Goal: Task Accomplishment & Management: Manage account settings

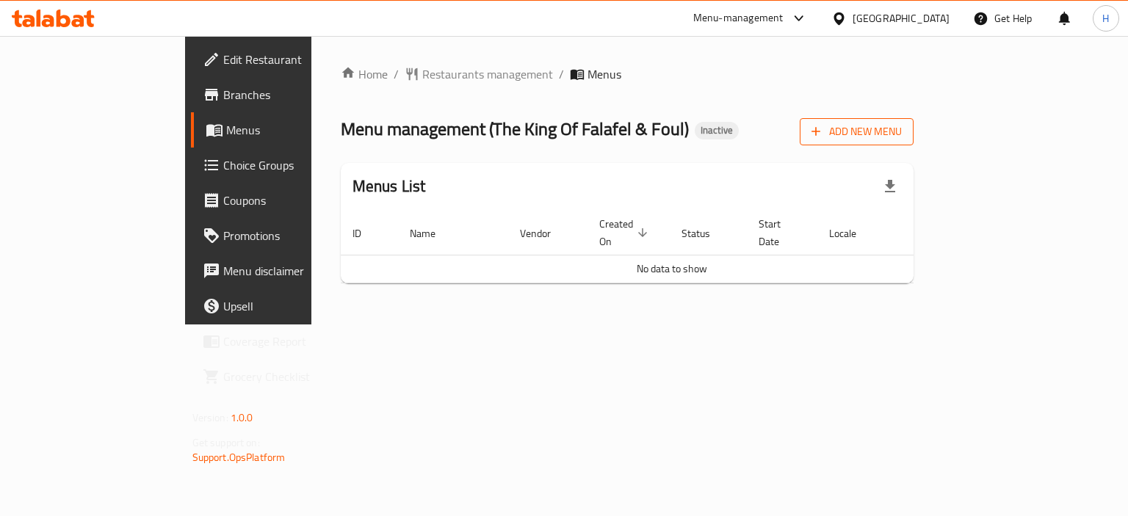
click at [824, 135] on icon "button" at bounding box center [816, 131] width 15 height 15
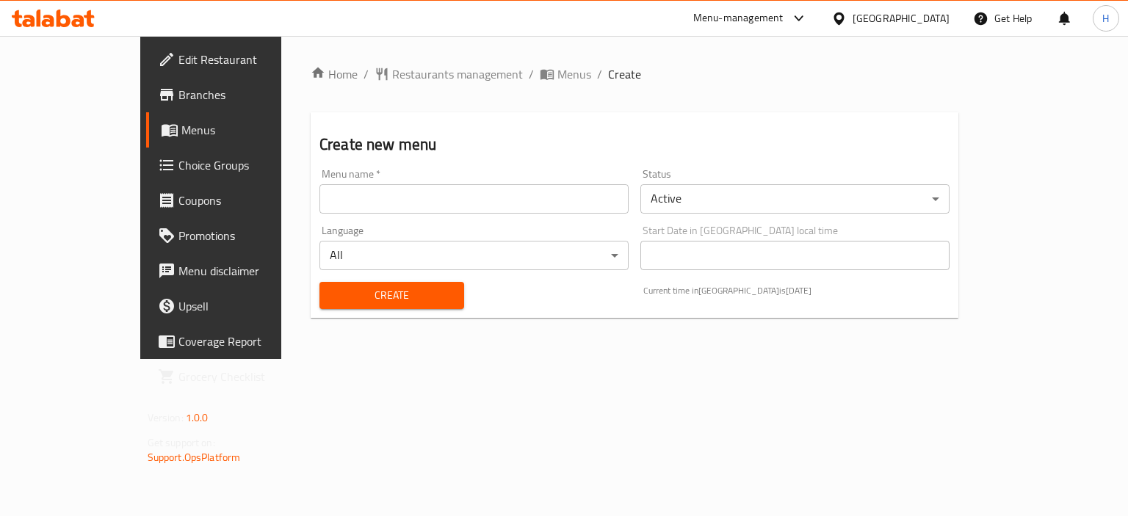
click at [522, 205] on input "text" at bounding box center [474, 198] width 309 height 29
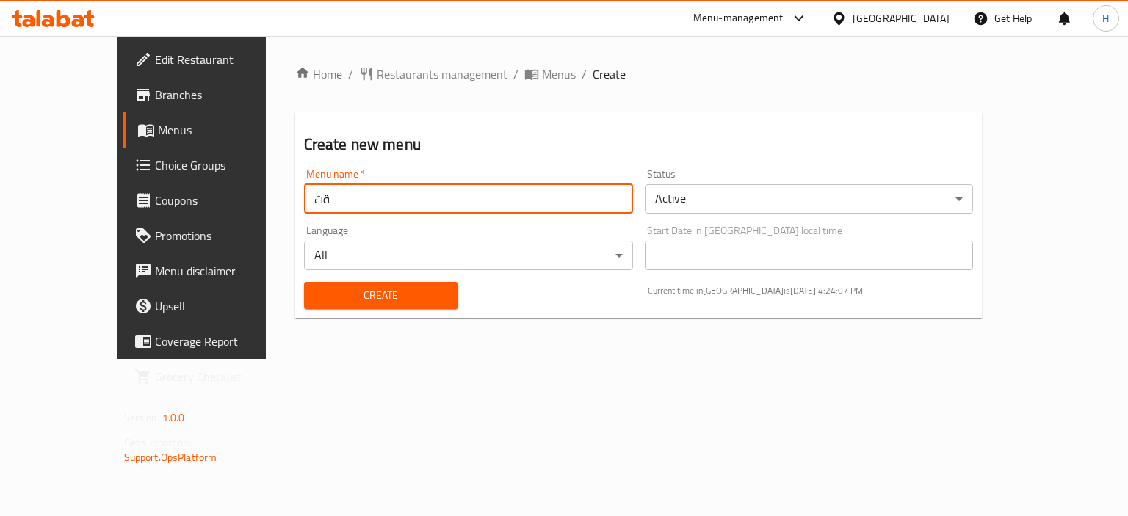
type input "ة"
type input "Menu"
click at [304, 282] on button "Create" at bounding box center [381, 295] width 154 height 27
click at [542, 70] on span "Menus" at bounding box center [559, 74] width 34 height 18
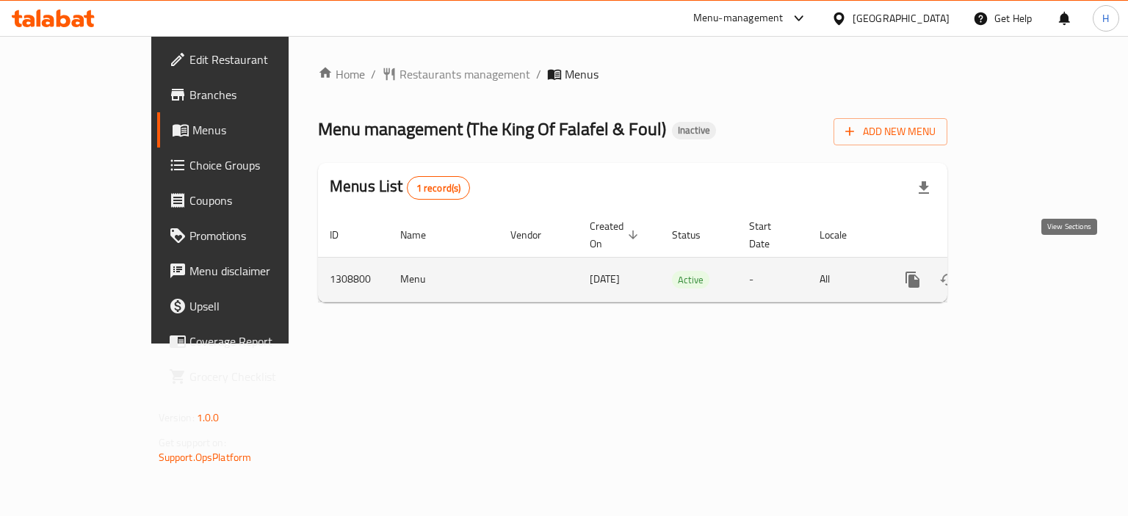
click at [1028, 271] on icon "enhanced table" at bounding box center [1019, 280] width 18 height 18
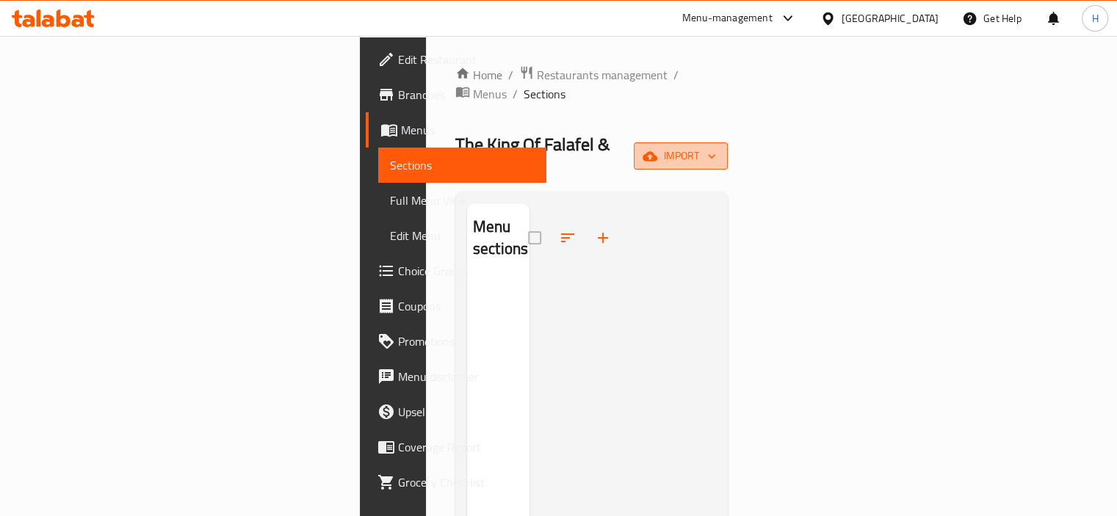
click at [716, 147] on span "import" at bounding box center [681, 156] width 71 height 18
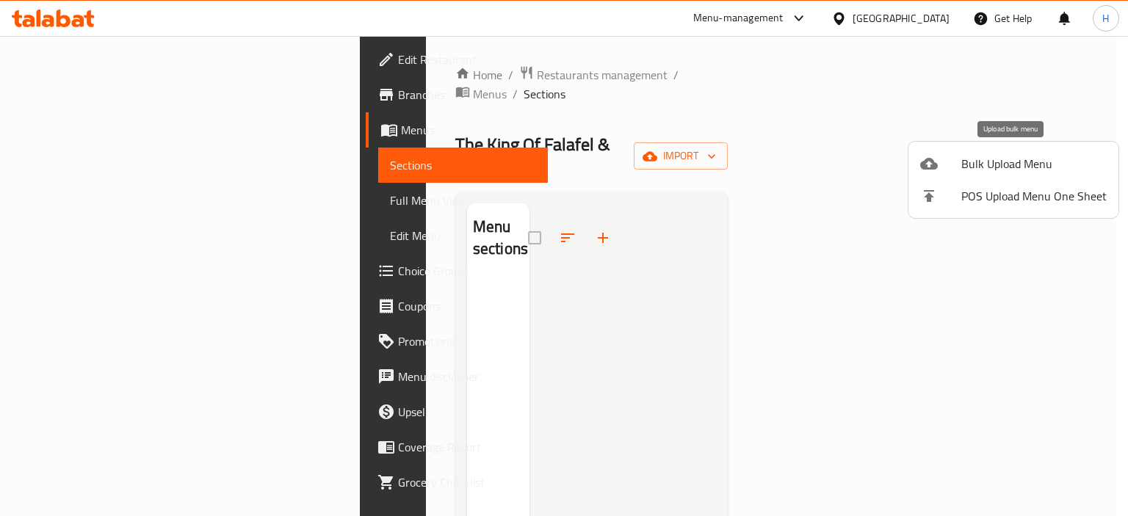
click at [940, 156] on div at bounding box center [941, 164] width 41 height 18
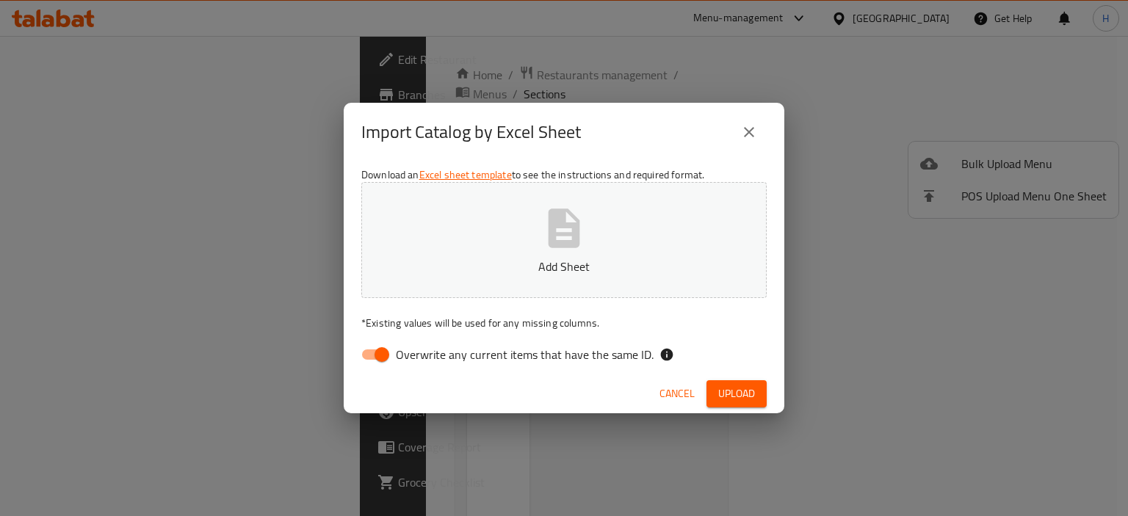
click at [480, 355] on span "Overwrite any current items that have the same ID." at bounding box center [525, 355] width 258 height 18
click at [424, 355] on input "Overwrite any current items that have the same ID." at bounding box center [382, 355] width 84 height 28
checkbox input "false"
click at [746, 395] on span "Upload" at bounding box center [737, 394] width 37 height 18
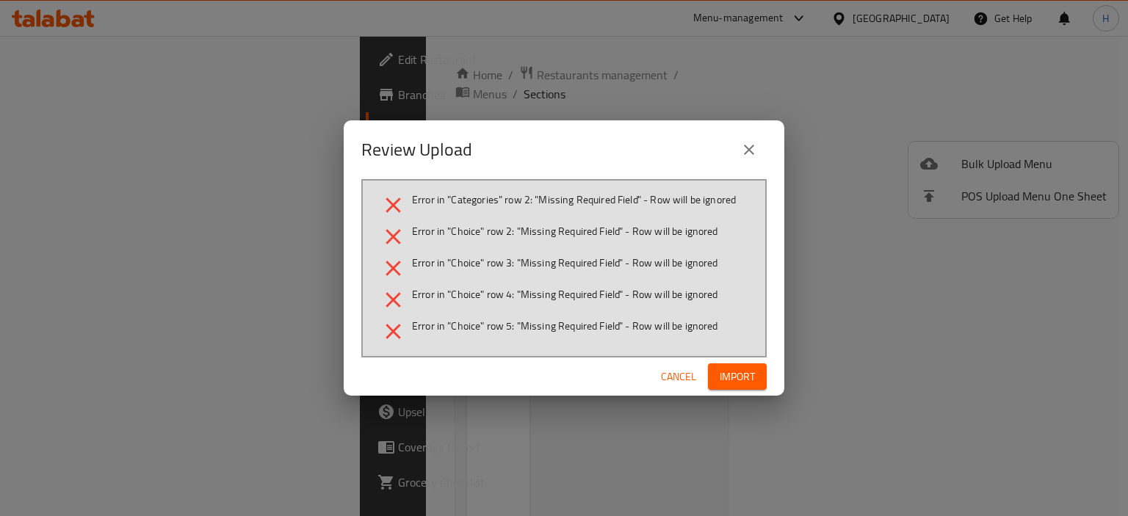
click at [752, 140] on button "close" at bounding box center [749, 149] width 35 height 35
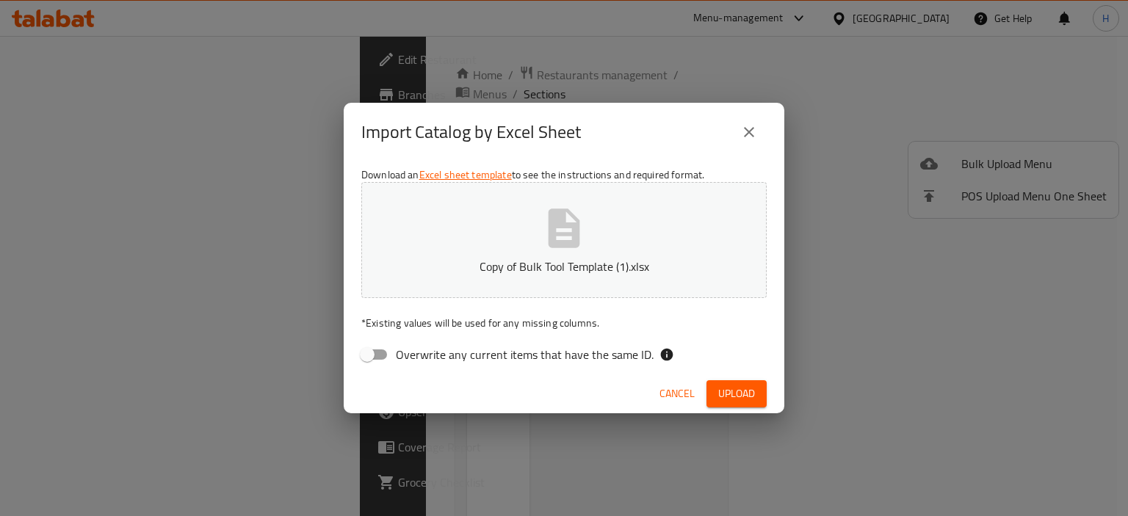
click at [627, 270] on p "Copy of Bulk Tool Template (1).xlsx" at bounding box center [564, 267] width 360 height 18
click at [716, 375] on div "Cancel Upload" at bounding box center [564, 394] width 441 height 39
click at [719, 384] on button "Upload" at bounding box center [737, 394] width 60 height 27
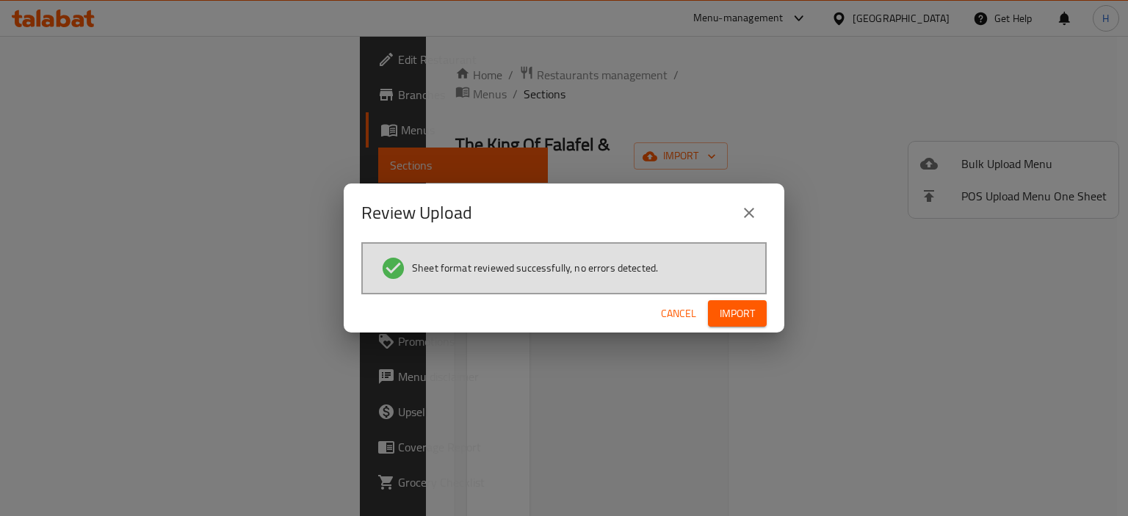
click at [738, 310] on span "Import" at bounding box center [737, 314] width 35 height 18
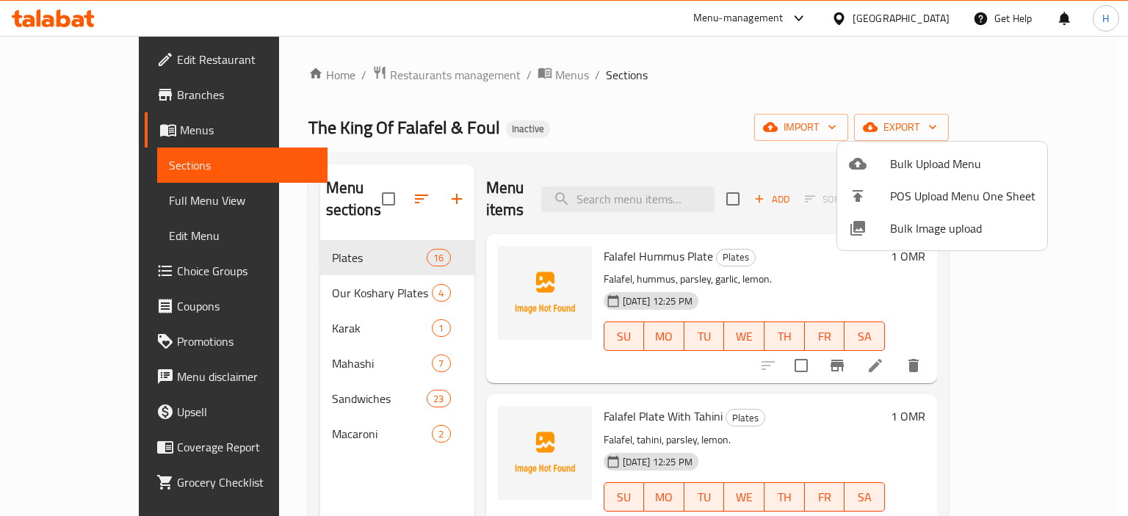
click at [83, 201] on div at bounding box center [564, 258] width 1128 height 516
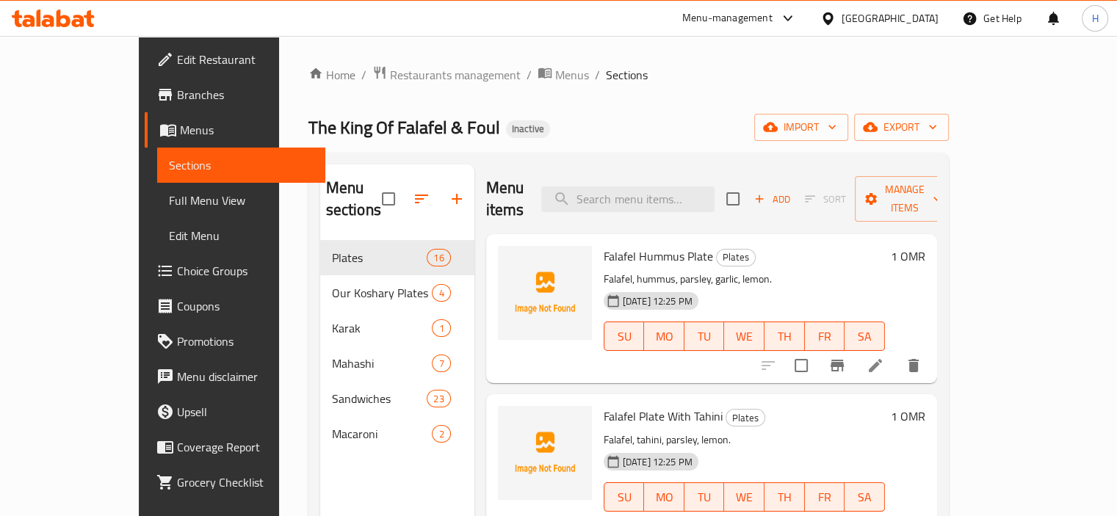
click at [169, 201] on span "Full Menu View" at bounding box center [241, 201] width 145 height 18
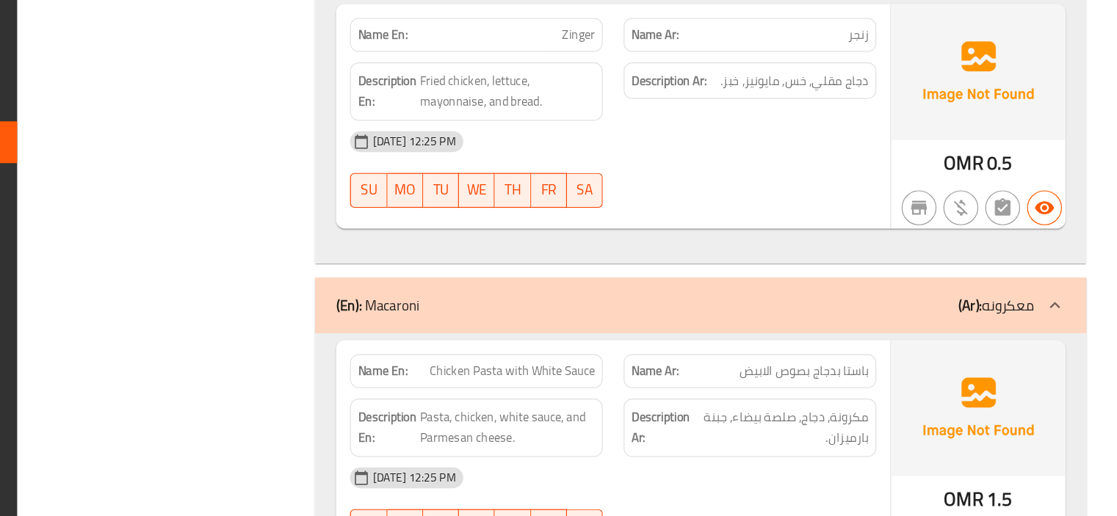
scroll to position [10891, 0]
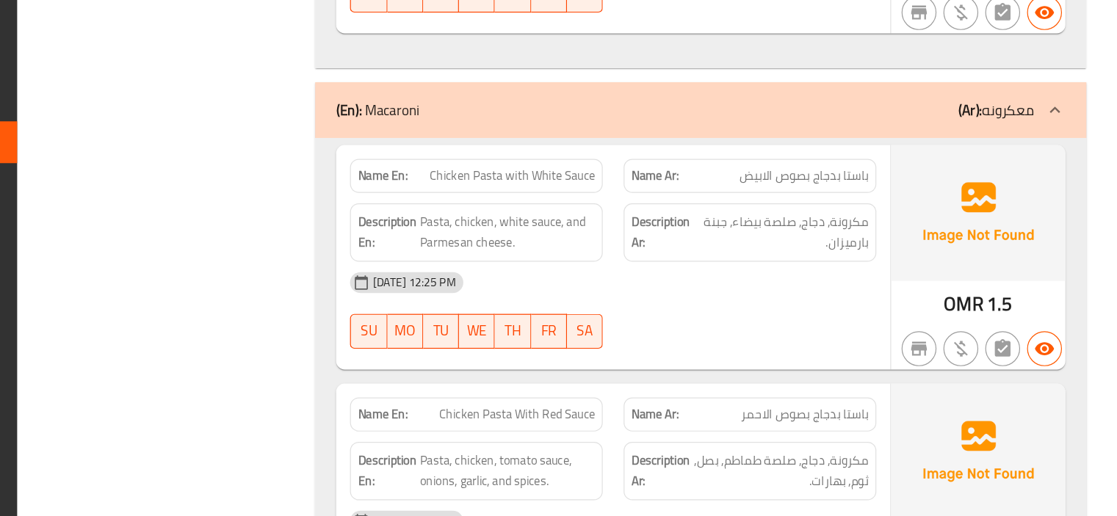
click at [866, 503] on div "[DATE] 12:25 PM" at bounding box center [688, 520] width 461 height 35
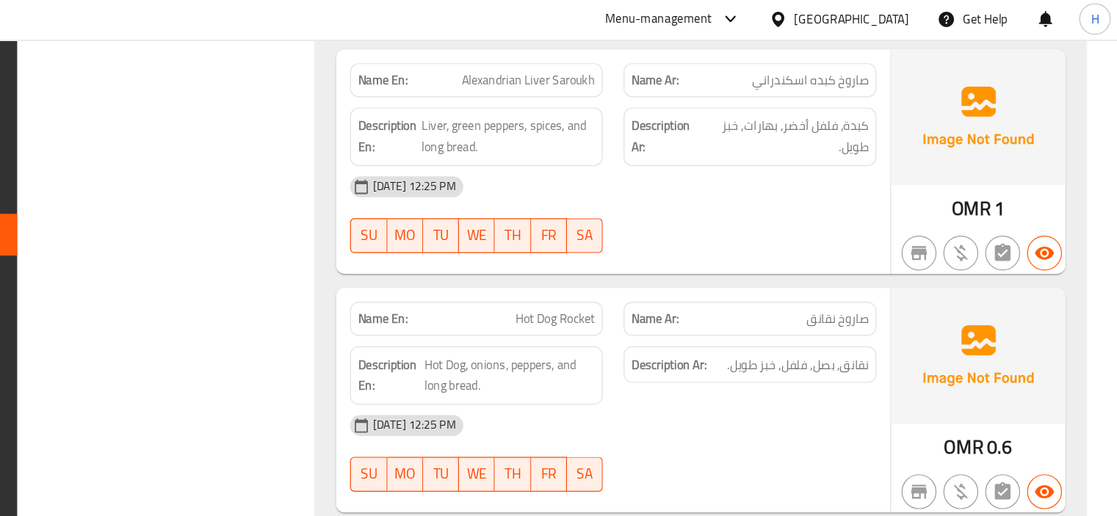
scroll to position [10137, 0]
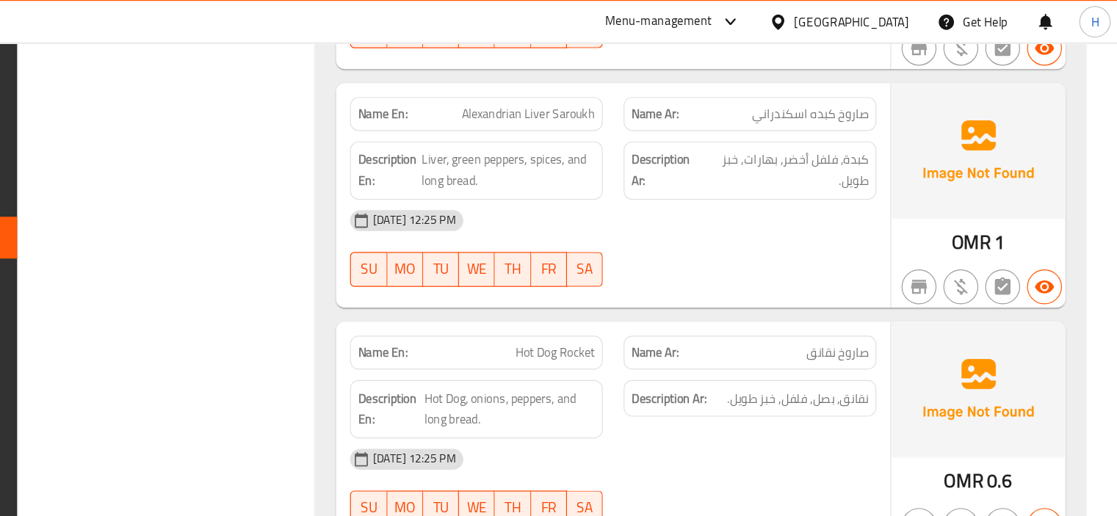
click at [660, 289] on span "Hot Dog Rocket" at bounding box center [640, 296] width 67 height 15
copy span "Rocket"
click at [620, 289] on span "Hot Dog Rocket" at bounding box center [640, 296] width 67 height 15
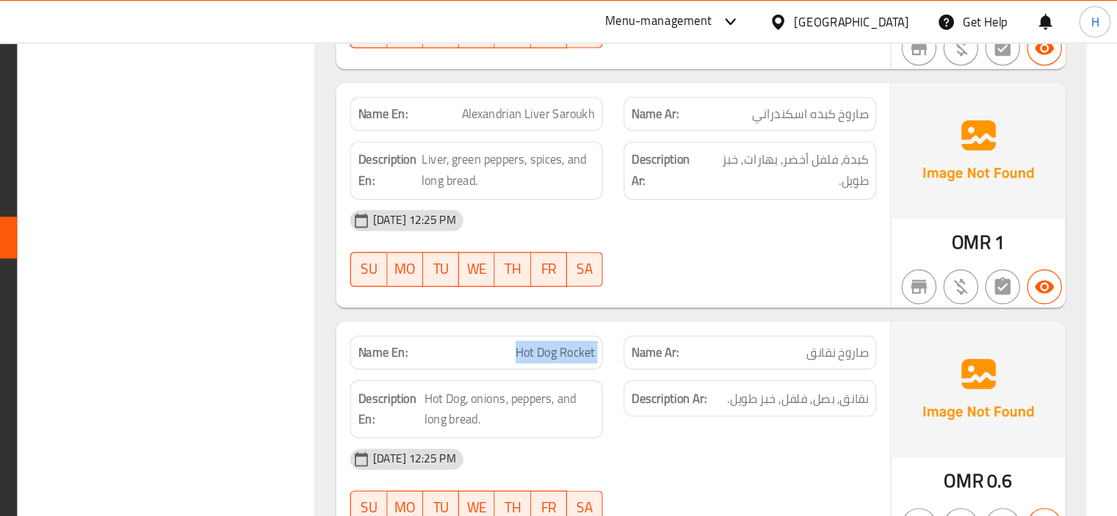
click at [620, 289] on span "Hot Dog Rocket" at bounding box center [640, 296] width 67 height 15
copy span "Hot Dog Rocket"
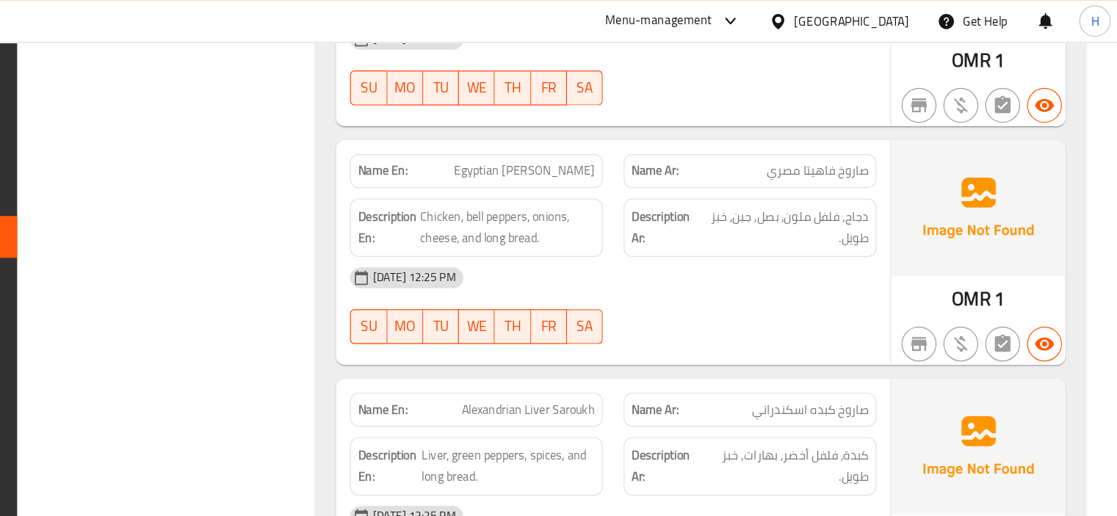
scroll to position [9886, 0]
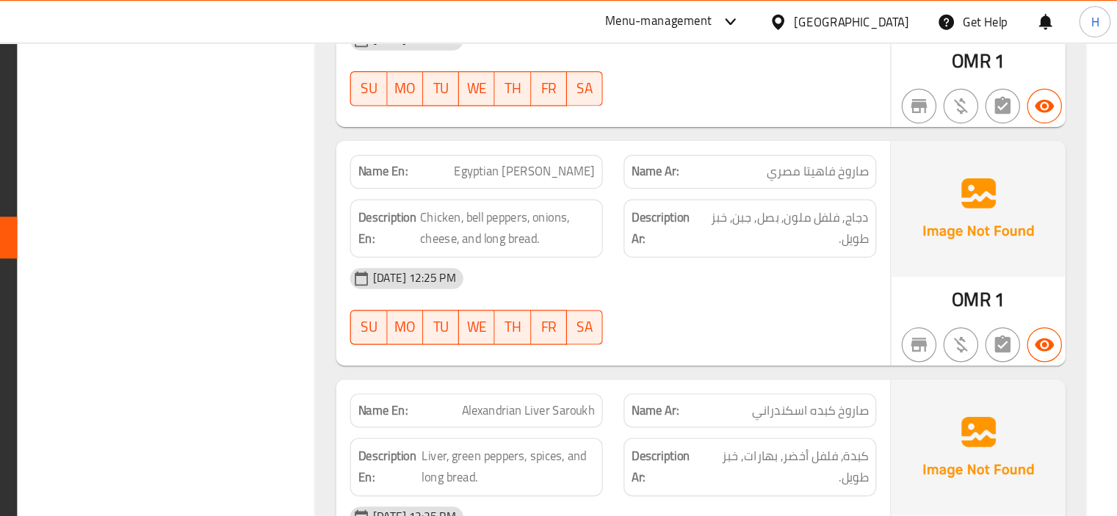
click at [658, 339] on span "Alexandrian Liver Saroukh" at bounding box center [617, 346] width 112 height 15
copy span "Saroukh"
click at [690, 323] on div "Name Ar: صاروخ كبده اسكندراني" at bounding box center [804, 346] width 231 height 46
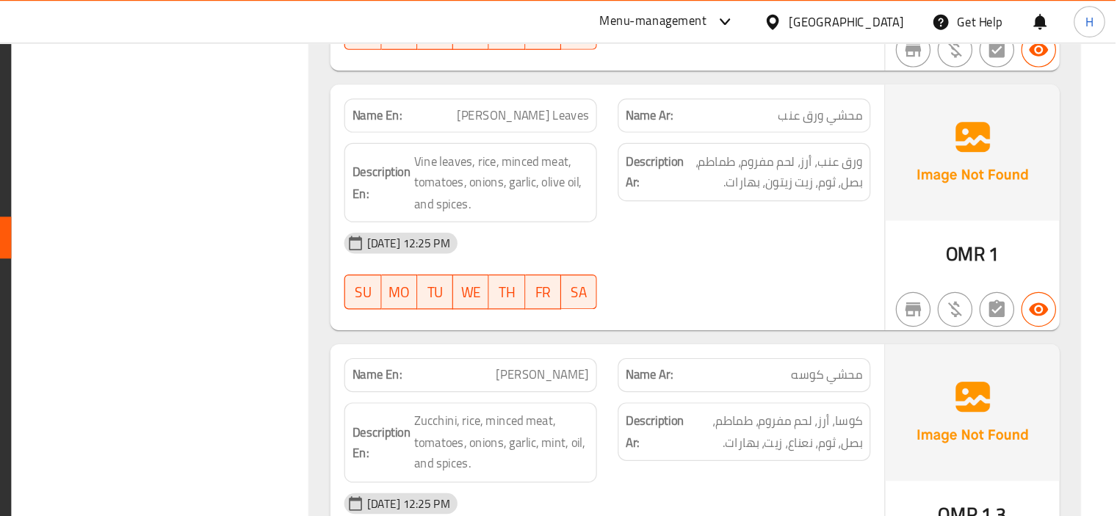
scroll to position [5034, 0]
click at [638, 309] on span "[PERSON_NAME]" at bounding box center [634, 316] width 79 height 15
copy span "[PERSON_NAME]"
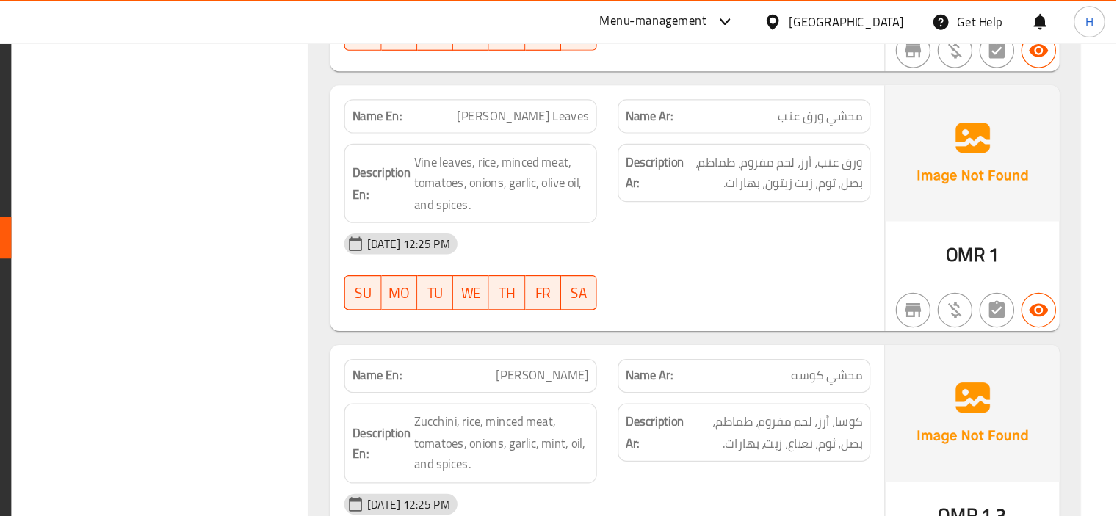
click at [683, 331] on div "Description En: Zucchini, rice, minced meat, tomatoes, onions, garlic, mint, oi…" at bounding box center [573, 373] width 231 height 85
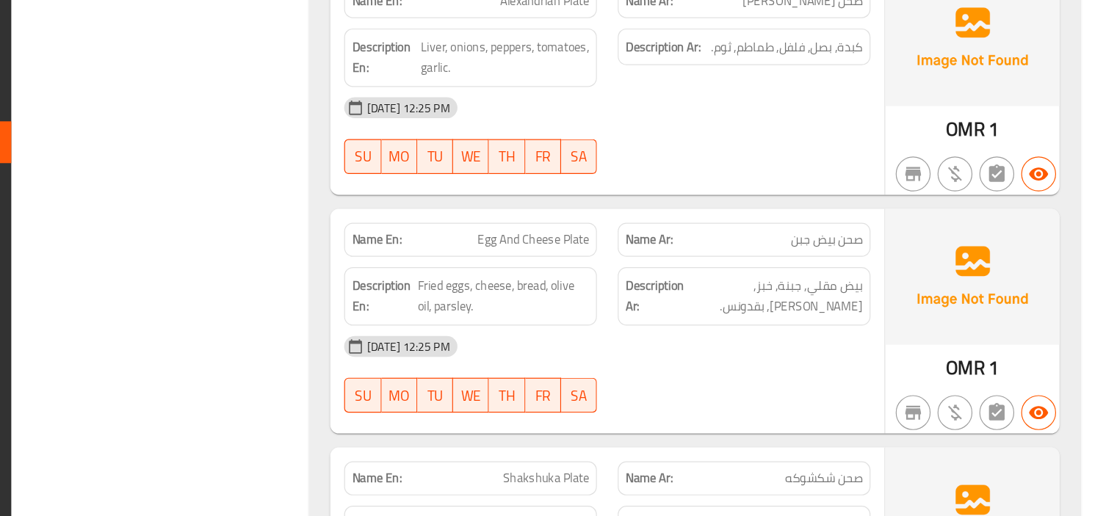
scroll to position [1439, 0]
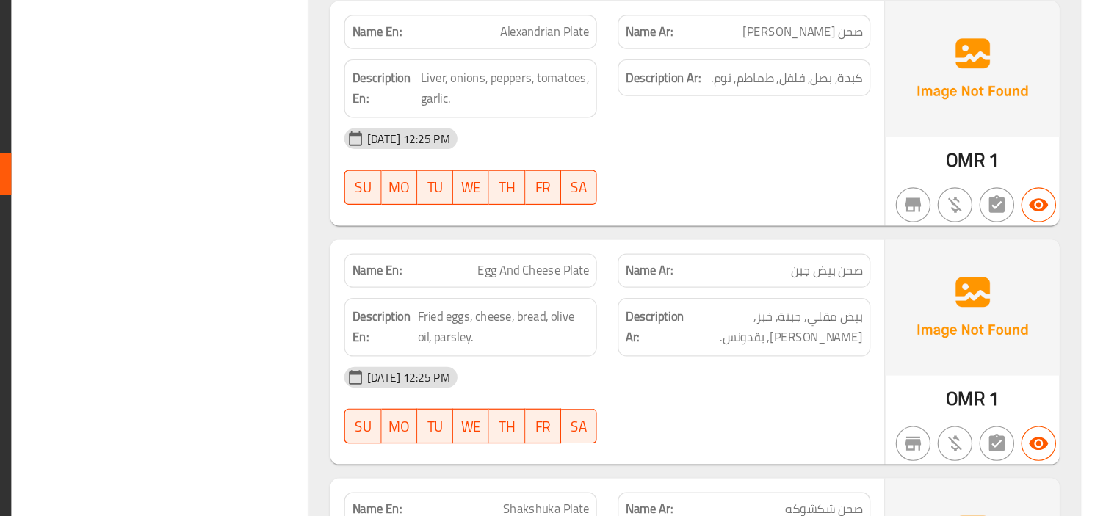
click at [658, 275] on span "Egg And Cheese Plate" at bounding box center [627, 282] width 94 height 15
click at [905, 268] on div "Name Ar: صحن بيض جبن" at bounding box center [804, 282] width 213 height 29
click at [893, 275] on span "صحن بيض جبن" at bounding box center [874, 282] width 60 height 15
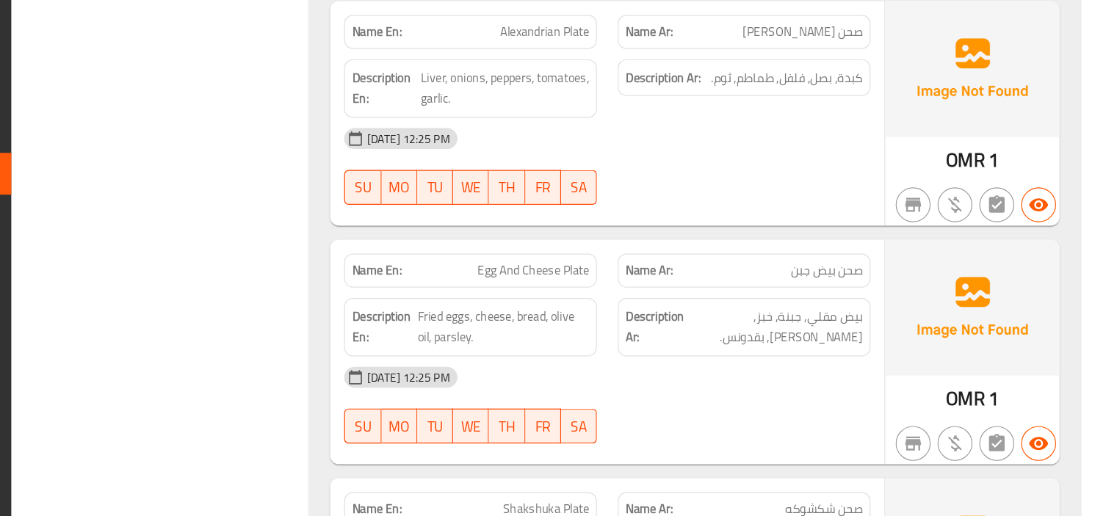
click at [684, 297] on div "Description En: Fried eggs, cheese, bread, olive oil, parsley." at bounding box center [573, 330] width 231 height 67
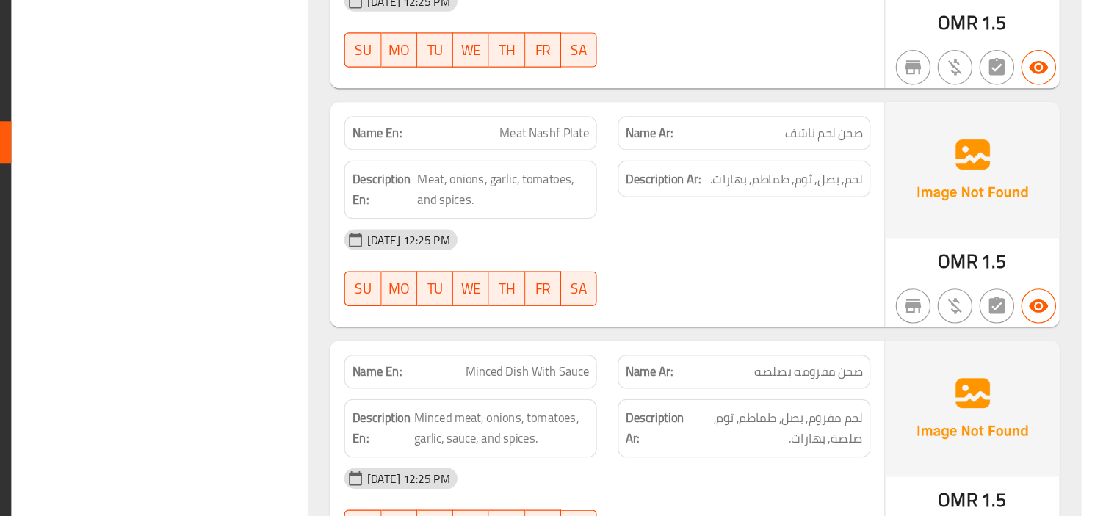
scroll to position [2968, 0]
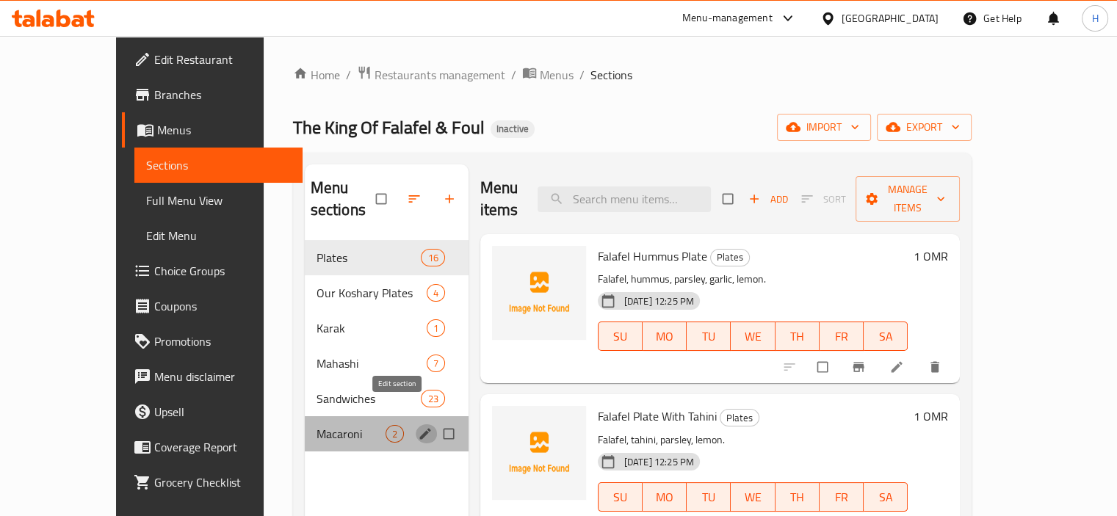
click at [420, 428] on icon "edit" at bounding box center [425, 433] width 11 height 11
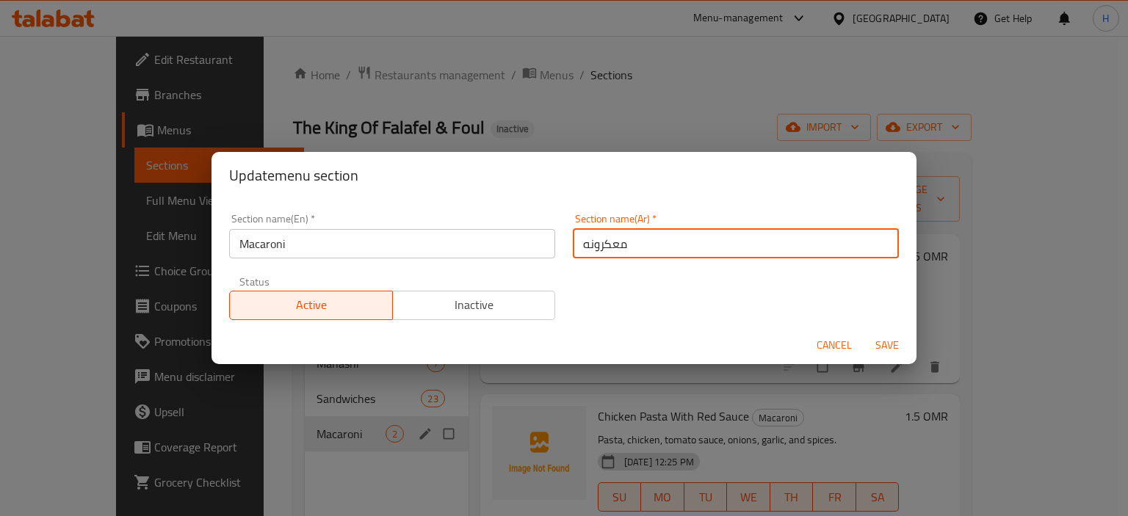
click at [611, 245] on input "معكرونه" at bounding box center [736, 243] width 326 height 29
type input "مكرونه"
click at [864, 332] on button "Save" at bounding box center [887, 345] width 47 height 27
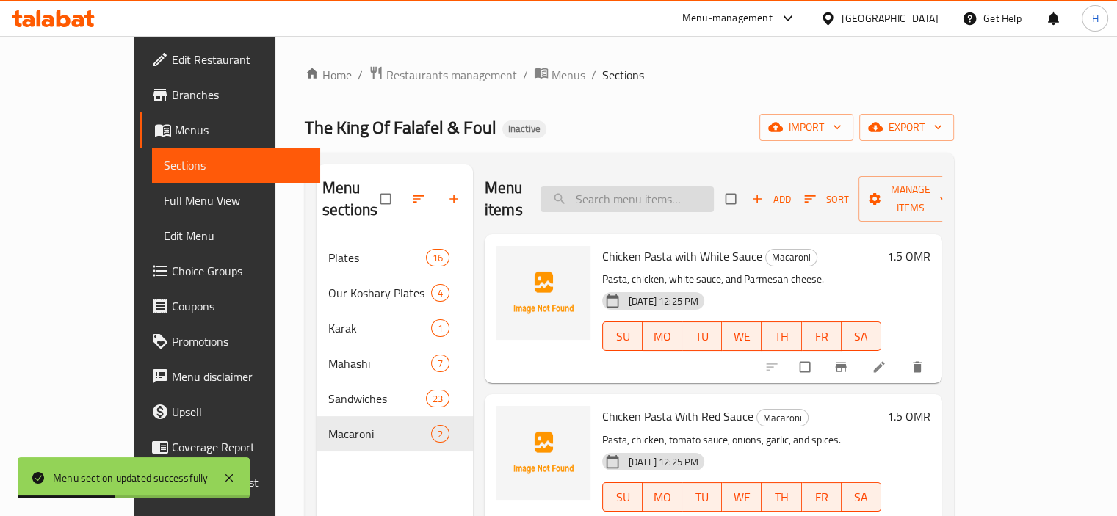
click at [696, 188] on input "search" at bounding box center [627, 200] width 173 height 26
paste input "Hot Dog Rocket"
type input "Hot Dog Rocket"
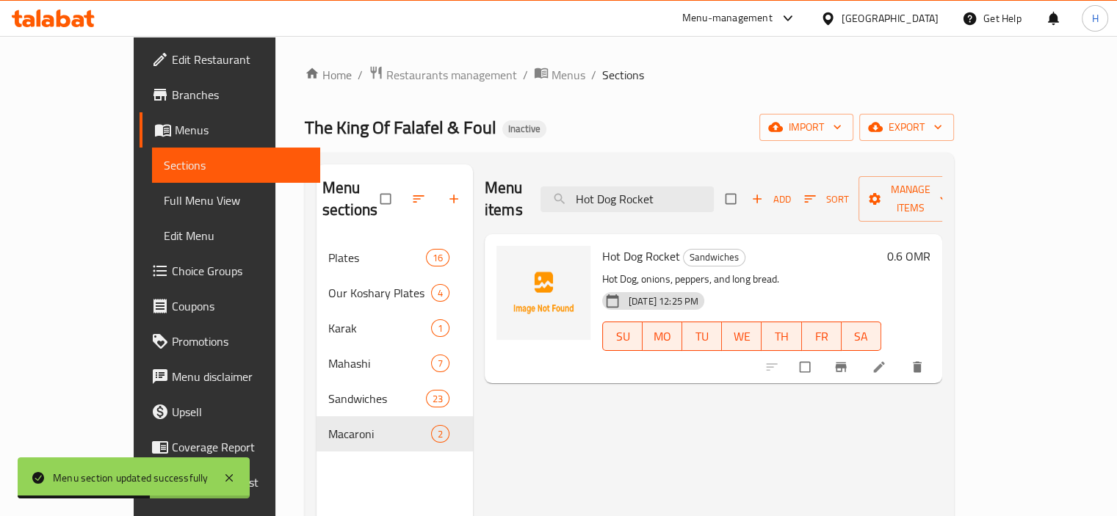
click at [887, 360] on icon at bounding box center [879, 367] width 15 height 15
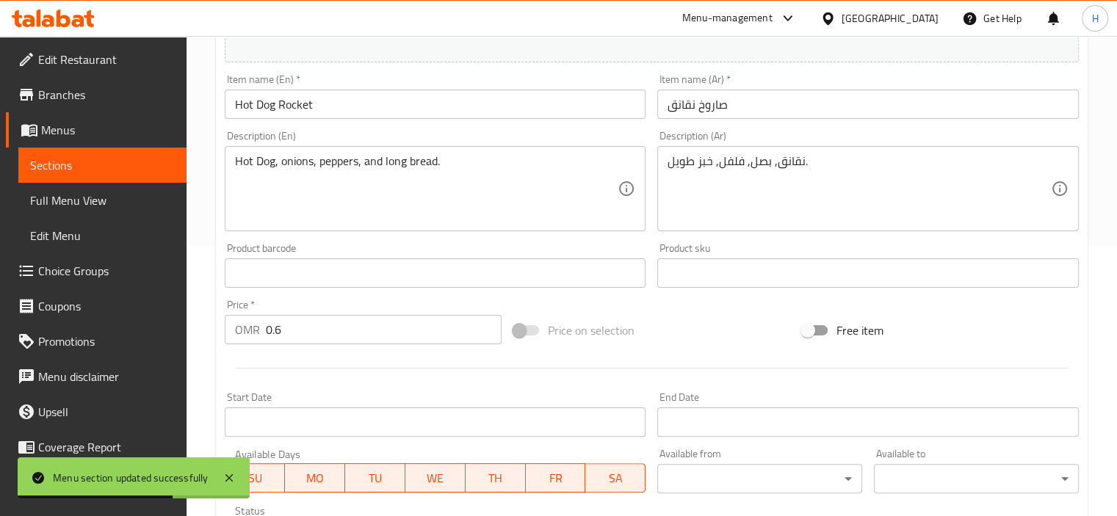
scroll to position [282, 0]
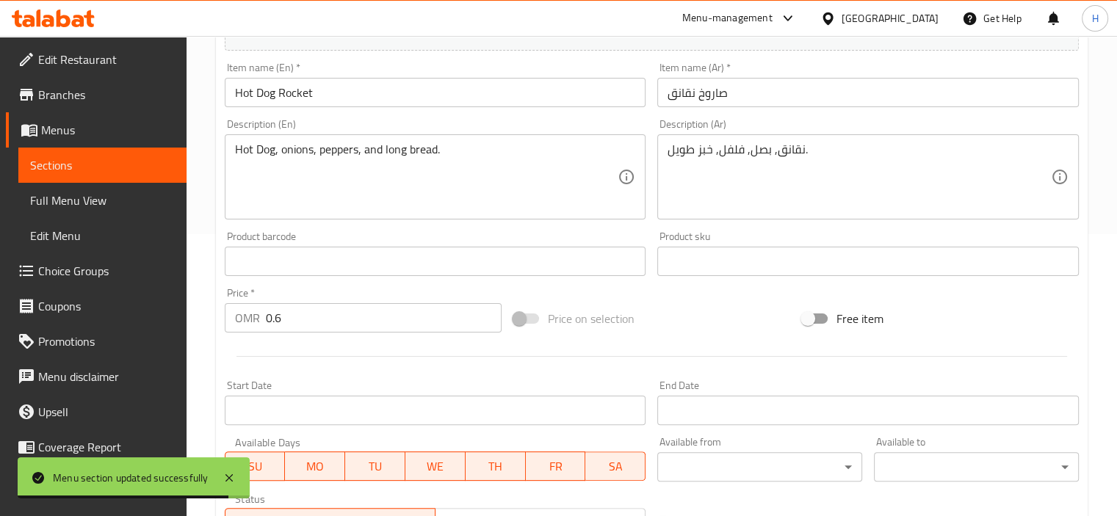
click at [300, 93] on input "Hot Dog Rocket" at bounding box center [436, 92] width 422 height 29
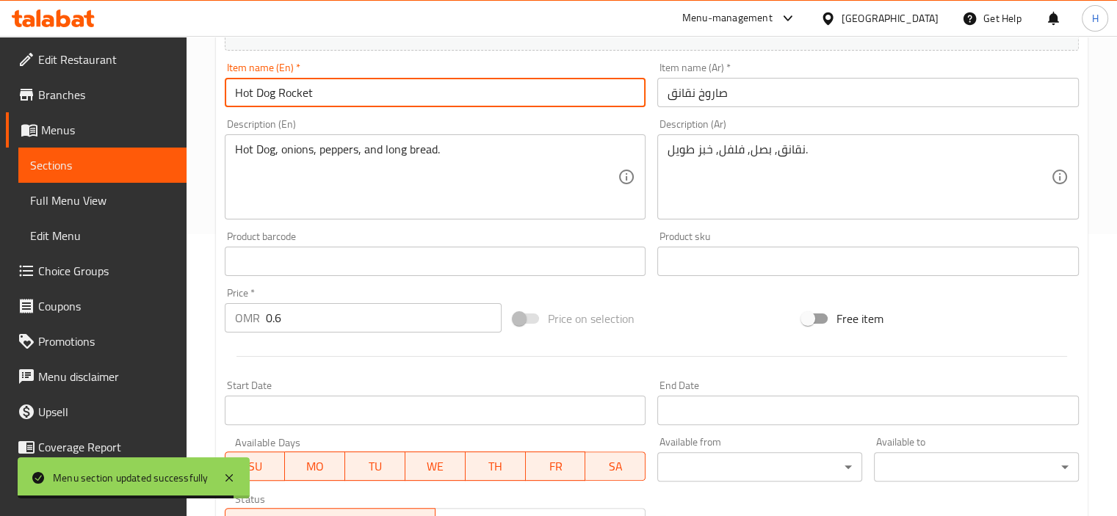
click at [300, 93] on input "Hot Dog Rocket" at bounding box center [436, 92] width 422 height 29
paste input "Saroukh"
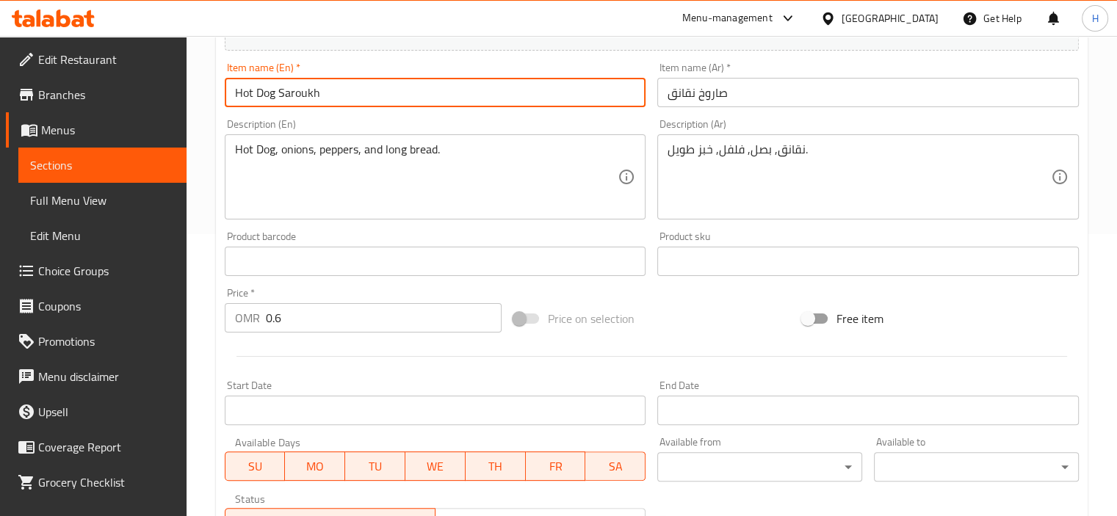
type input "Hot Dog Saroukh"
click at [453, 125] on div "Description (En) Hot Dog, onions, peppers, and long bread. Description (En)" at bounding box center [436, 169] width 422 height 101
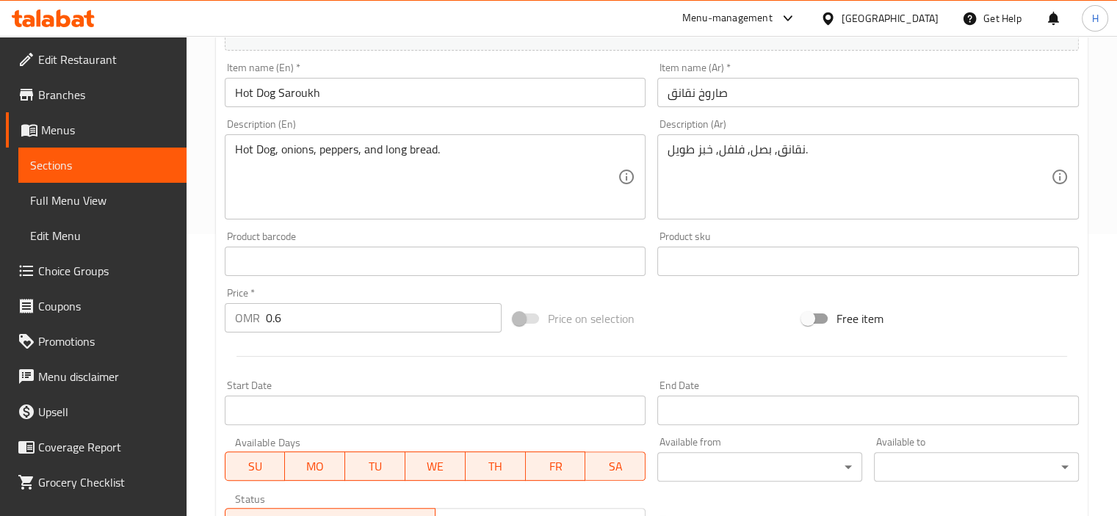
scroll to position [285, 0]
click at [431, 102] on input "Hot Dog Saroukh" at bounding box center [436, 89] width 422 height 29
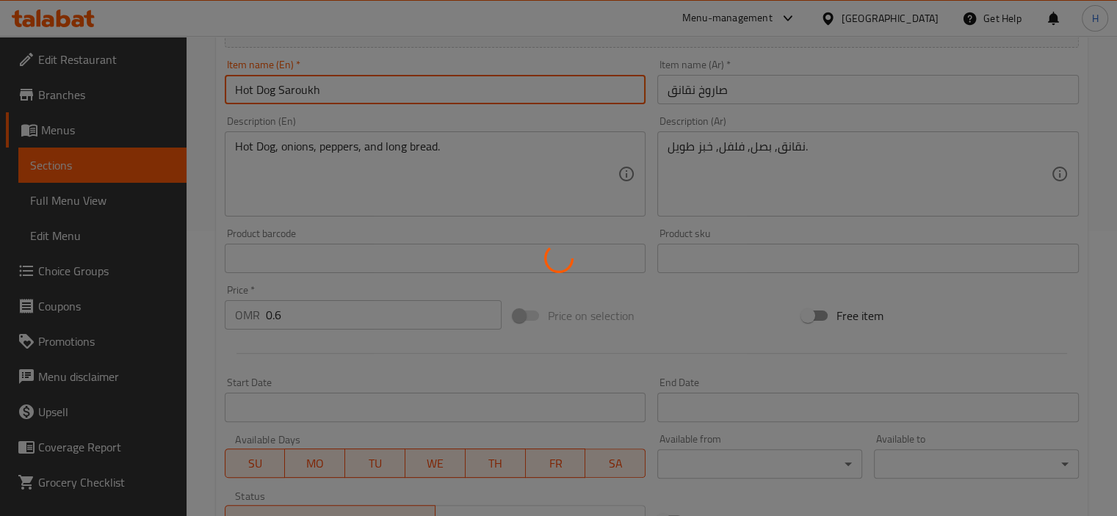
scroll to position [0, 0]
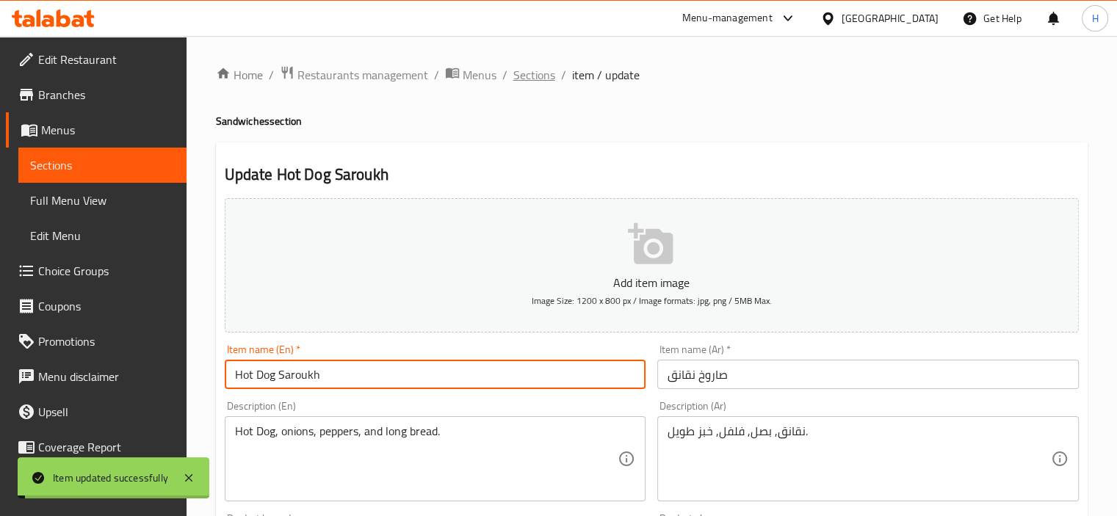
click at [547, 74] on span "Sections" at bounding box center [535, 75] width 42 height 18
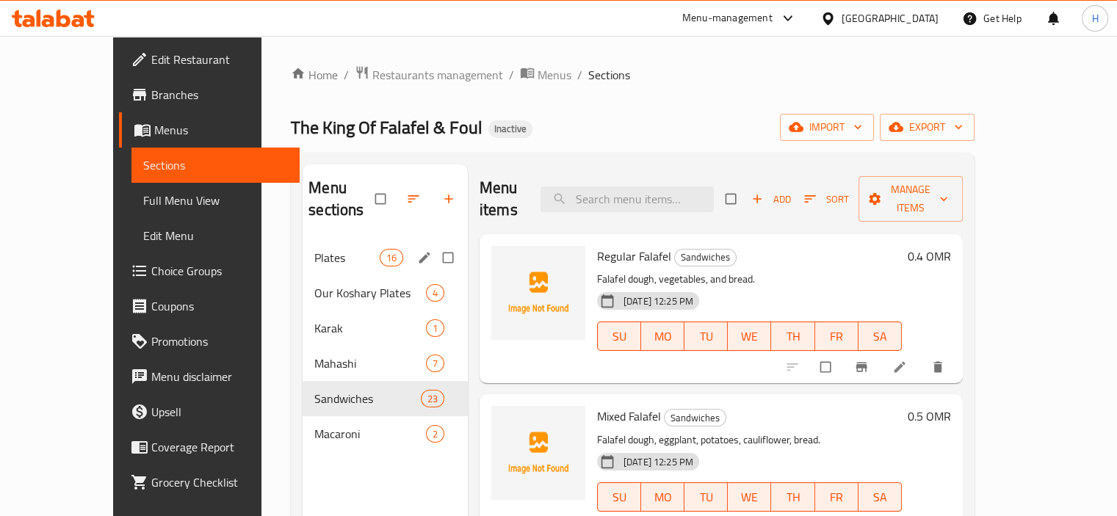
click at [314, 249] on span "Plates" at bounding box center [346, 258] width 65 height 18
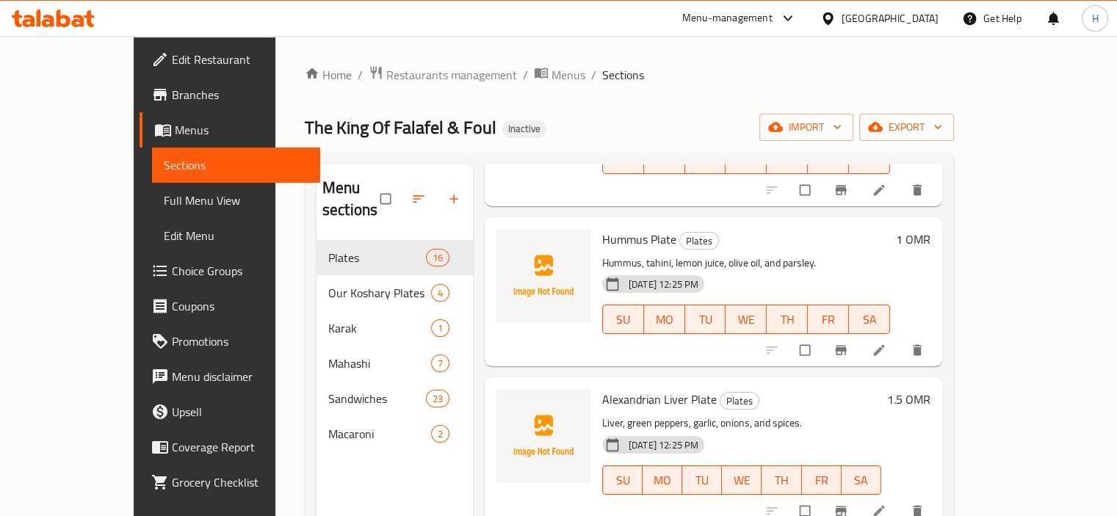
scroll to position [2088, 0]
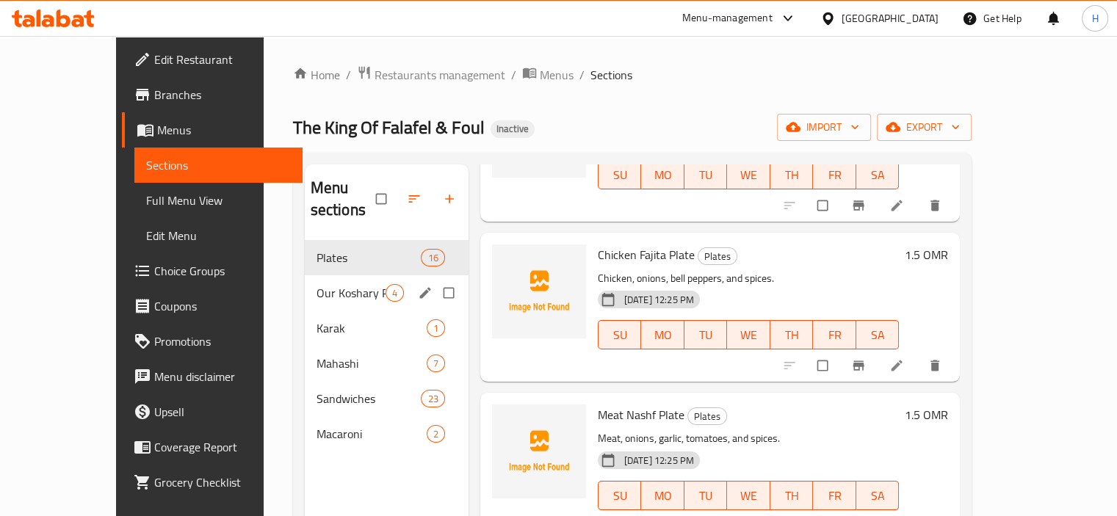
click at [317, 284] on span "Our Koshary Plates" at bounding box center [351, 293] width 69 height 18
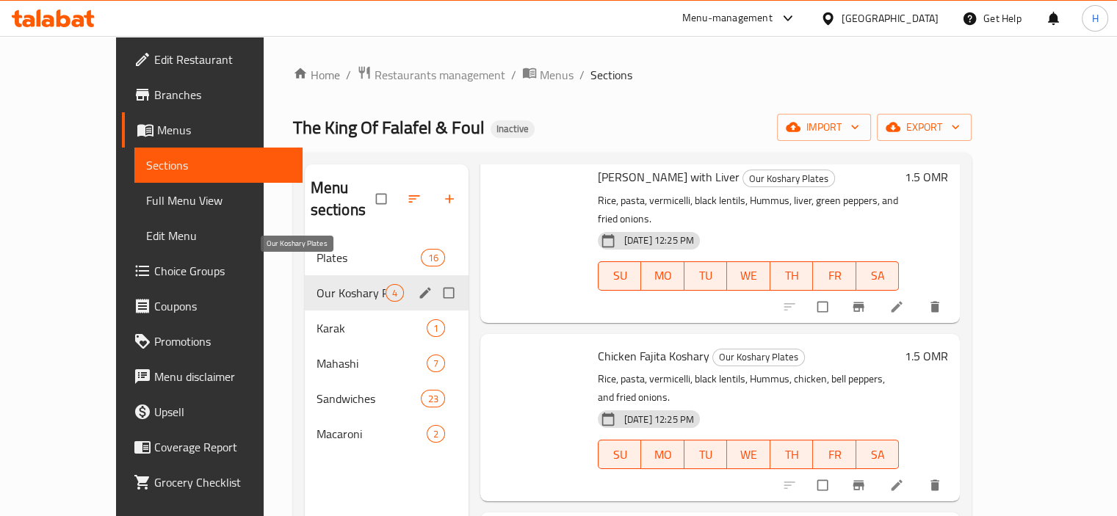
scroll to position [162, 0]
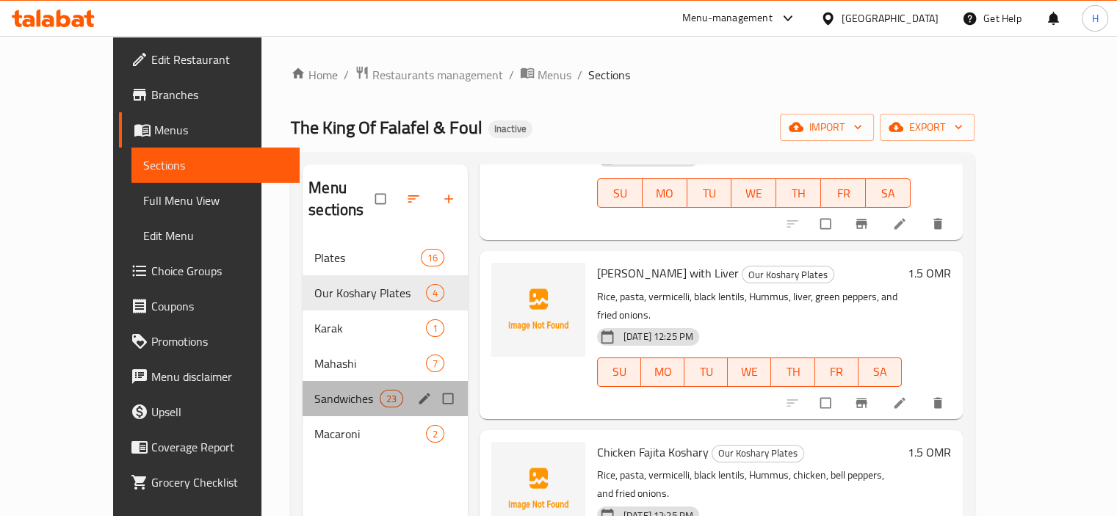
click at [303, 381] on div "Sandwiches 23" at bounding box center [385, 398] width 165 height 35
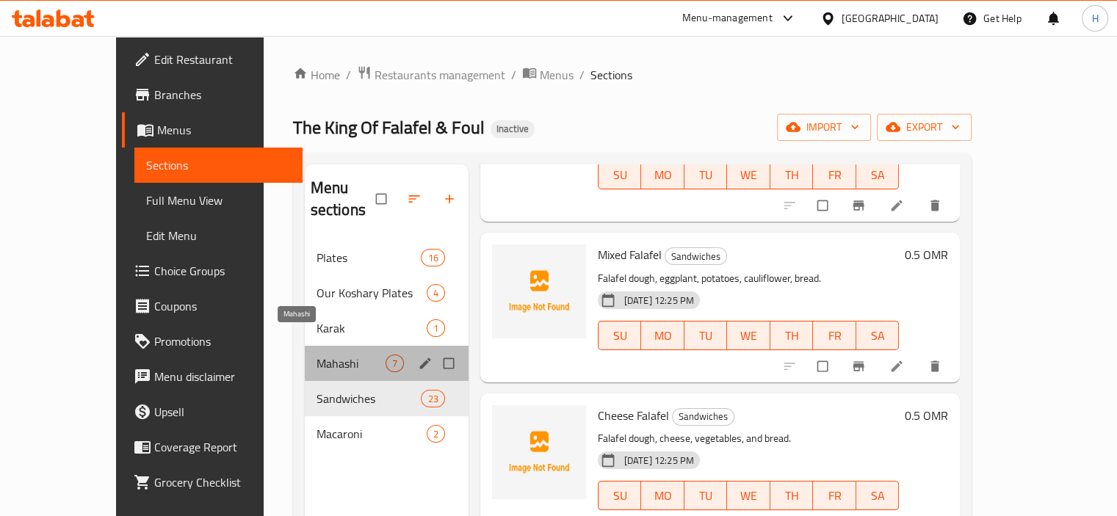
click at [317, 355] on span "Mahashi" at bounding box center [351, 364] width 69 height 18
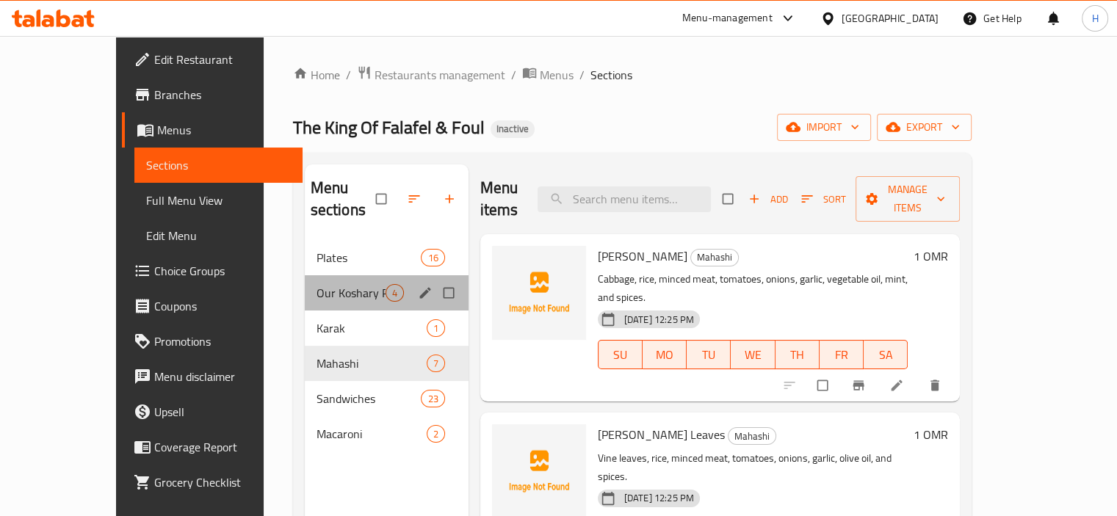
click at [305, 284] on div "Our Koshary Plates 4" at bounding box center [387, 293] width 164 height 35
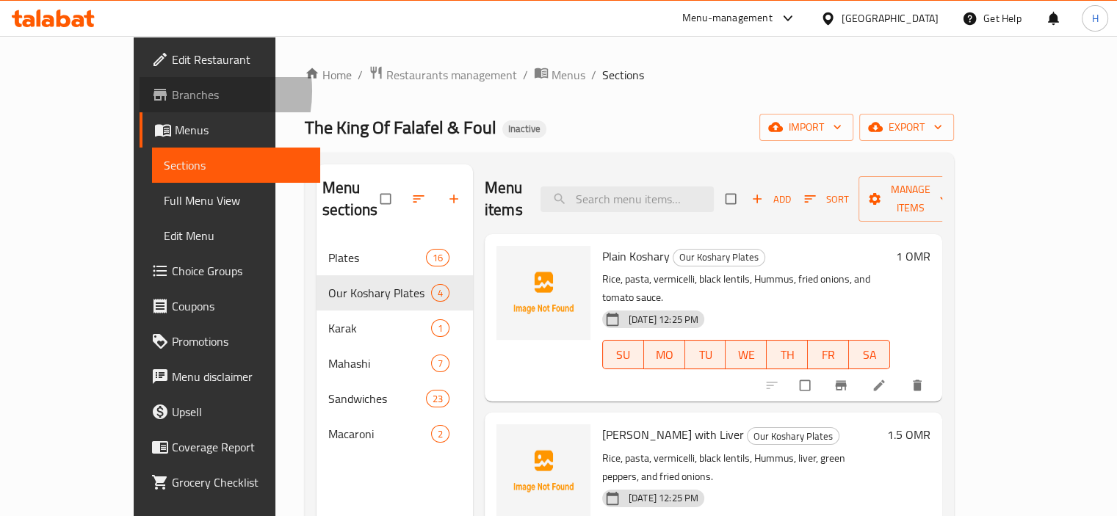
click at [172, 91] on span "Branches" at bounding box center [240, 95] width 137 height 18
